Goal: Information Seeking & Learning: Learn about a topic

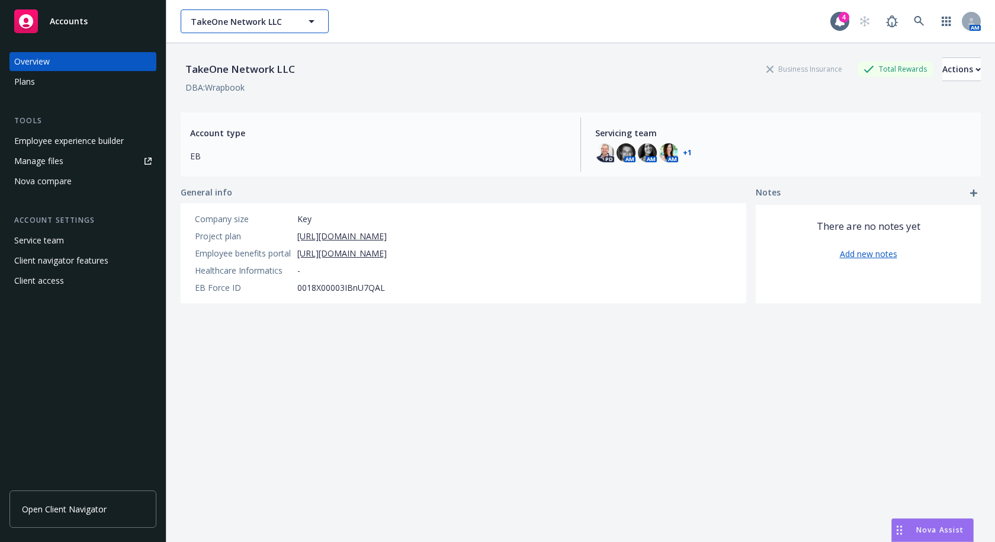
click at [236, 22] on span "TakeOne Network LLC" at bounding box center [242, 21] width 102 height 12
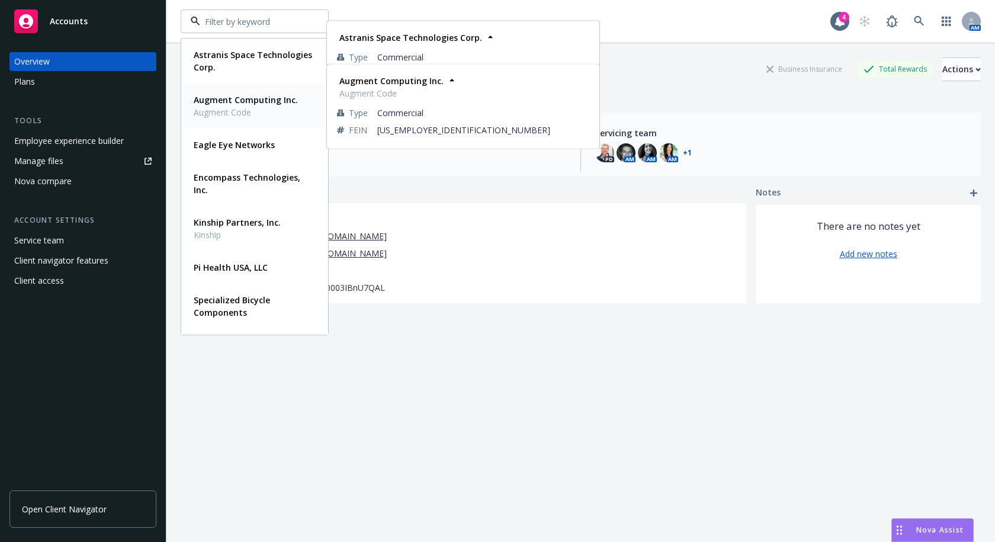
click at [236, 105] on strong "Augment Computing Inc." at bounding box center [246, 99] width 104 height 11
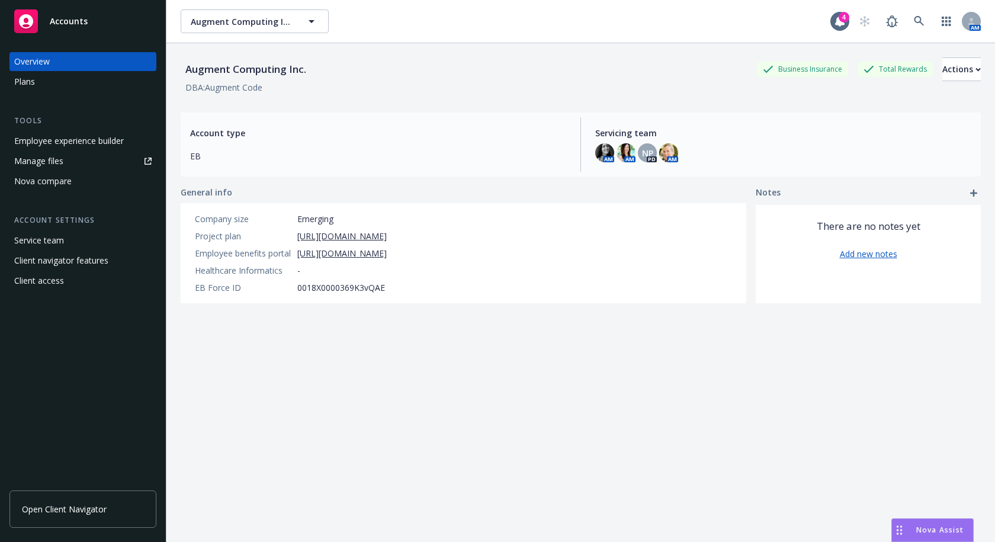
click at [76, 137] on div "Employee experience builder" at bounding box center [69, 140] width 110 height 19
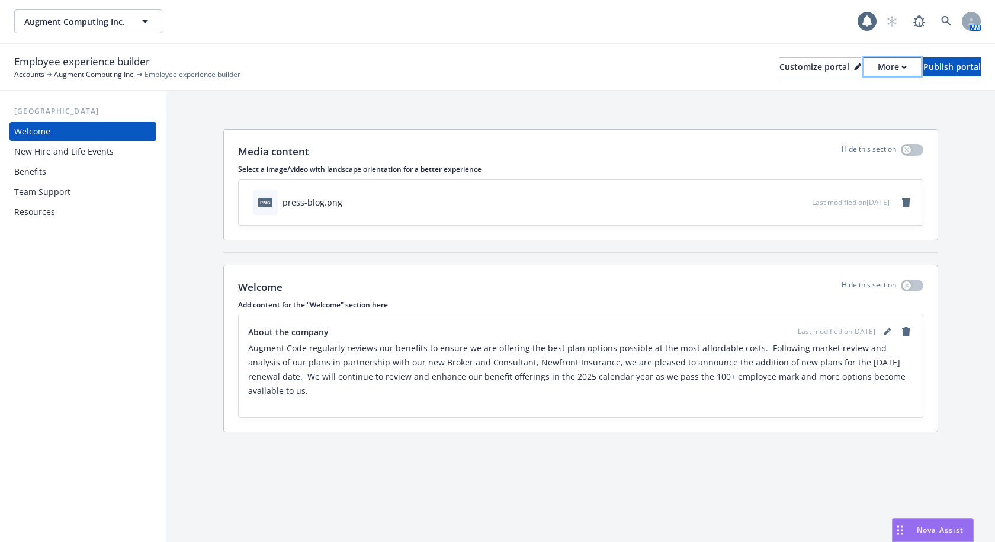
click at [877, 68] on div "More" at bounding box center [891, 67] width 29 height 18
click at [831, 117] on link "Copy portal link" at bounding box center [829, 117] width 108 height 24
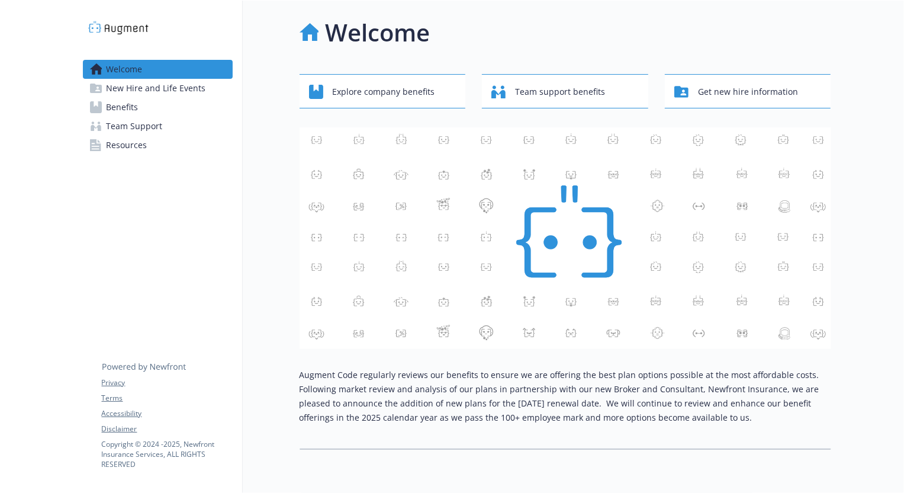
click at [166, 83] on span "New Hire and Life Events" at bounding box center [156, 88] width 99 height 19
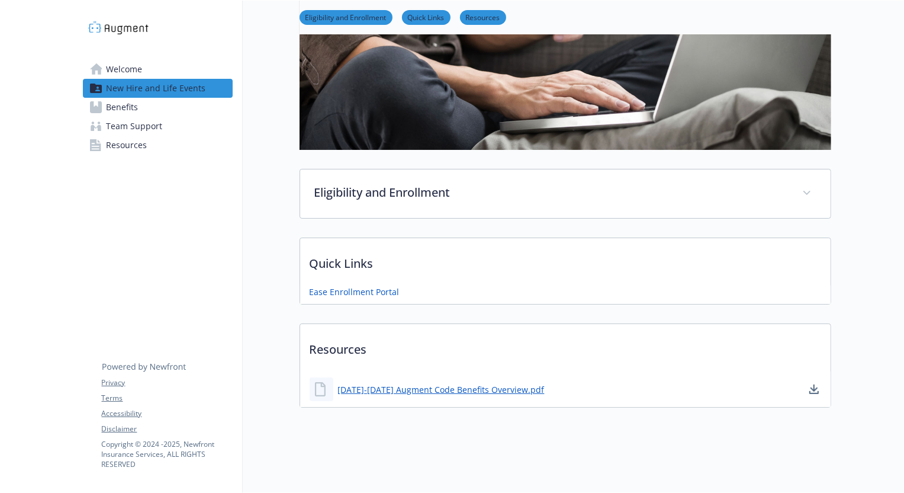
scroll to position [168, 0]
